Goal: Browse casually

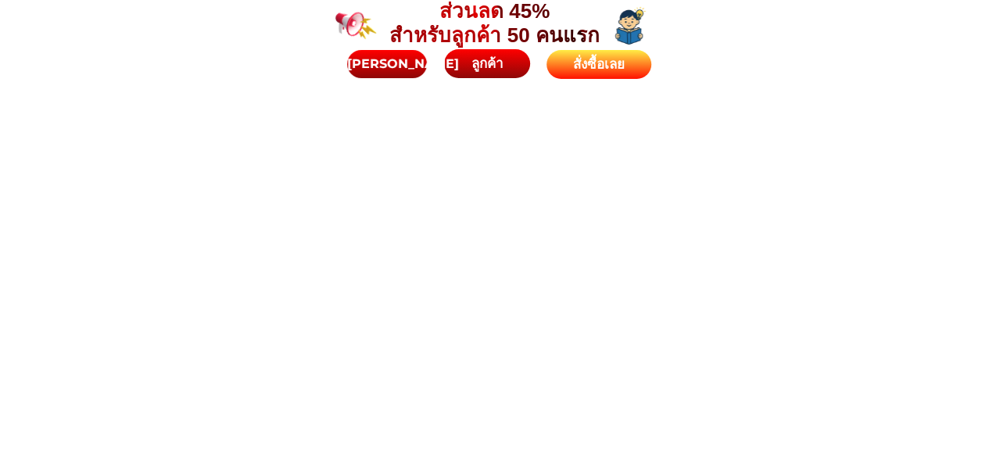
scroll to position [3440, 0]
